Goal: Transaction & Acquisition: Subscribe to service/newsletter

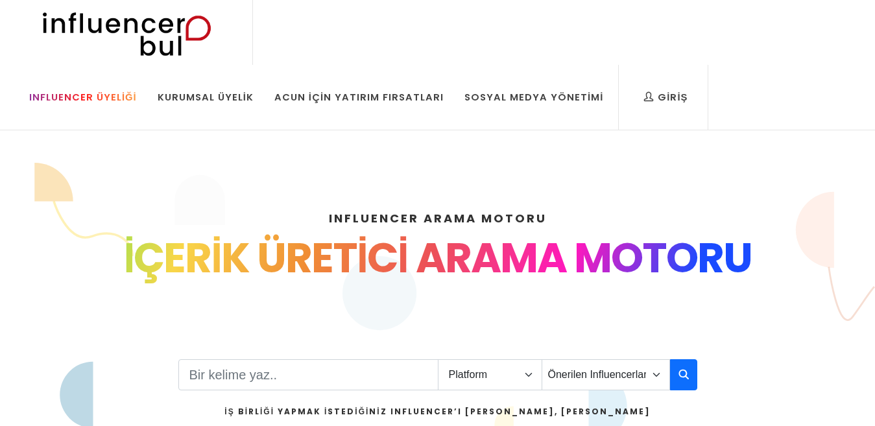
click at [147, 65] on link "Influencer Üyeliği" at bounding box center [82, 97] width 127 height 65
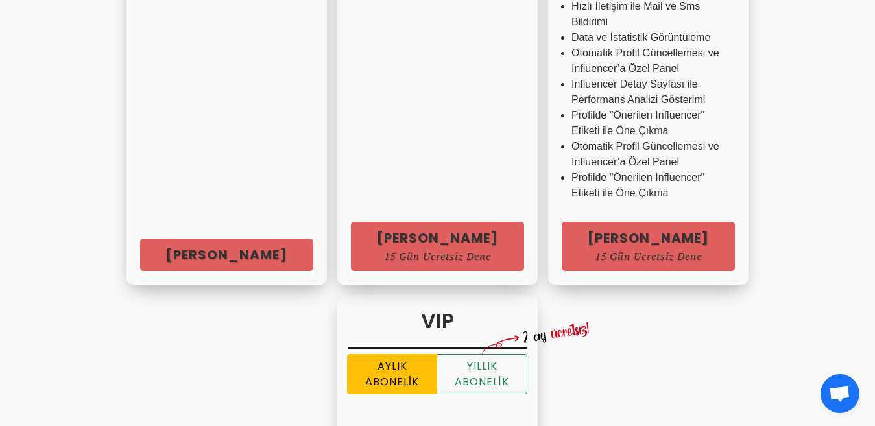
scroll to position [696, 0]
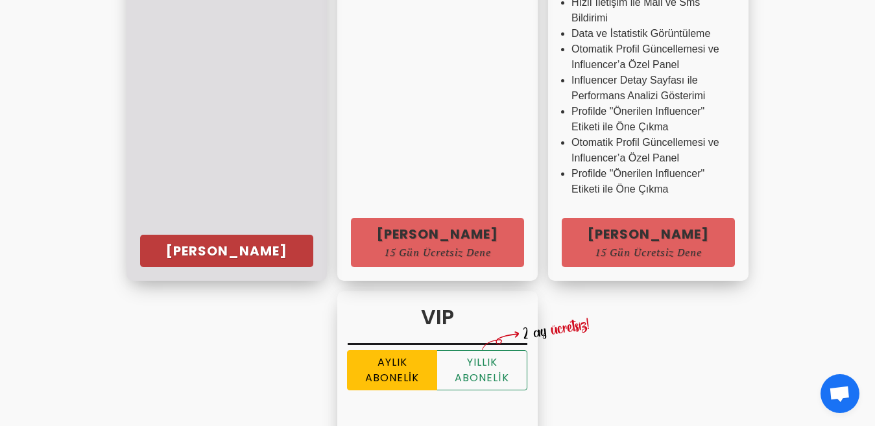
click at [161, 266] on link "[PERSON_NAME]" at bounding box center [226, 251] width 173 height 32
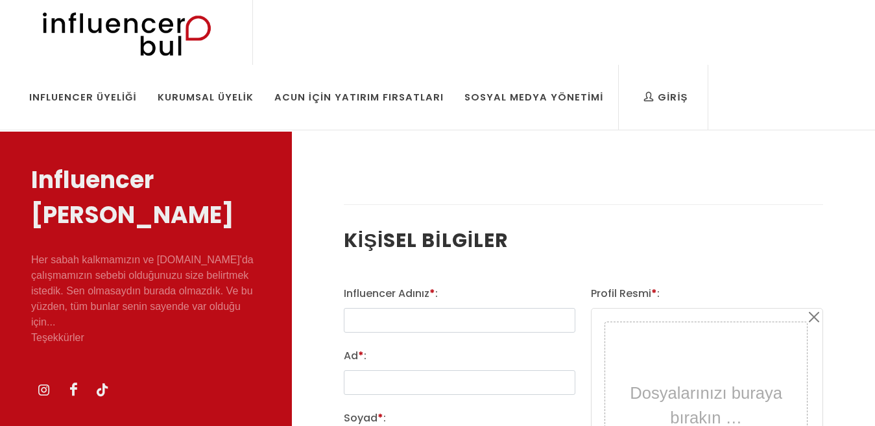
select select
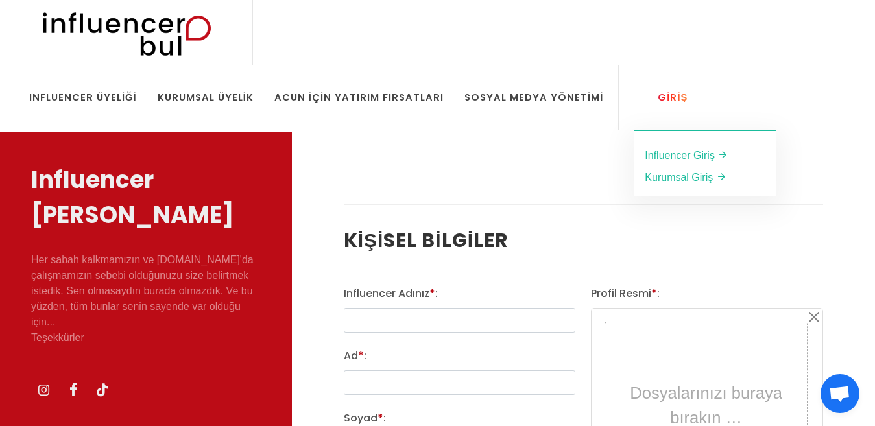
click at [634, 74] on link "Giriş" at bounding box center [666, 97] width 64 height 65
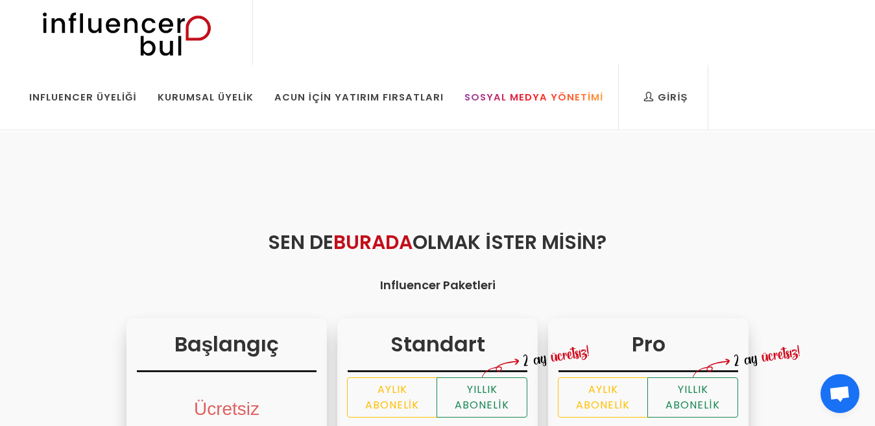
click at [613, 65] on link "Sosyal Medya Yönetimi" at bounding box center [534, 97] width 158 height 65
